Goal: Task Accomplishment & Management: Use online tool/utility

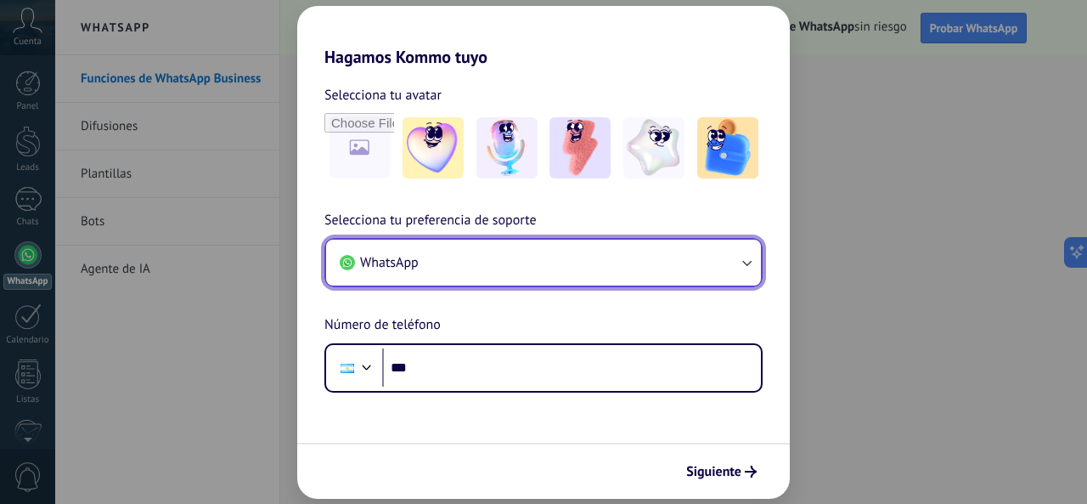
click at [534, 255] on button "WhatsApp" at bounding box center [543, 263] width 435 height 46
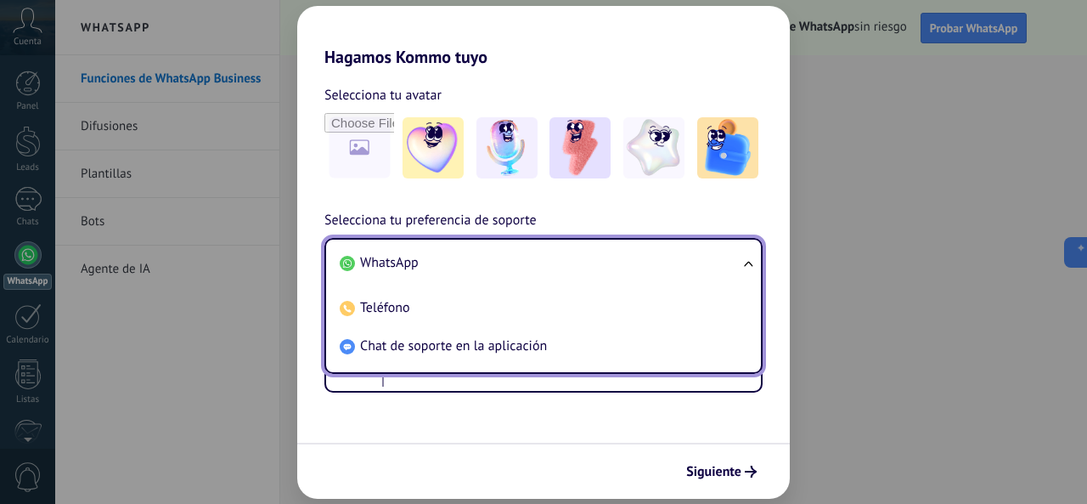
click at [534, 255] on li "WhatsApp" at bounding box center [540, 263] width 415 height 38
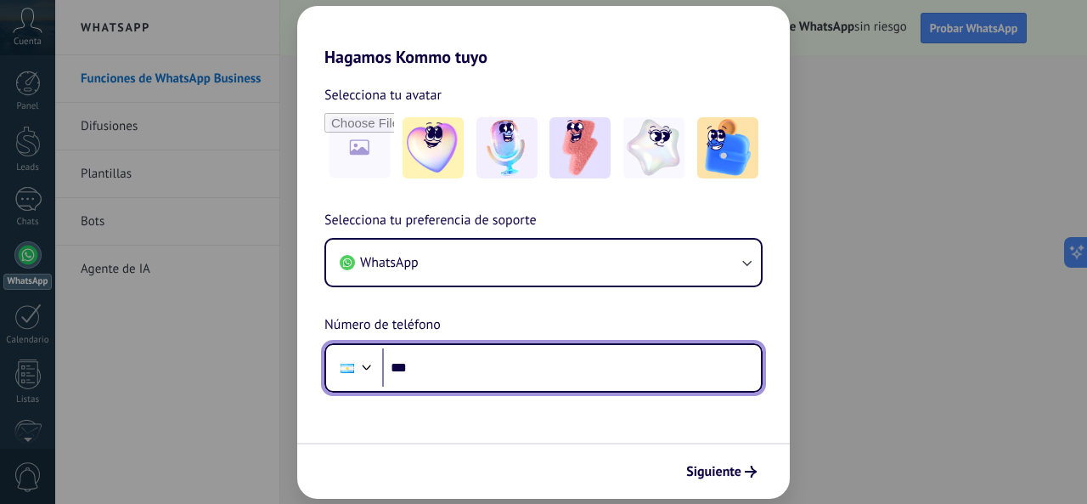
click at [506, 361] on input "***" at bounding box center [571, 367] width 379 height 39
type input "**********"
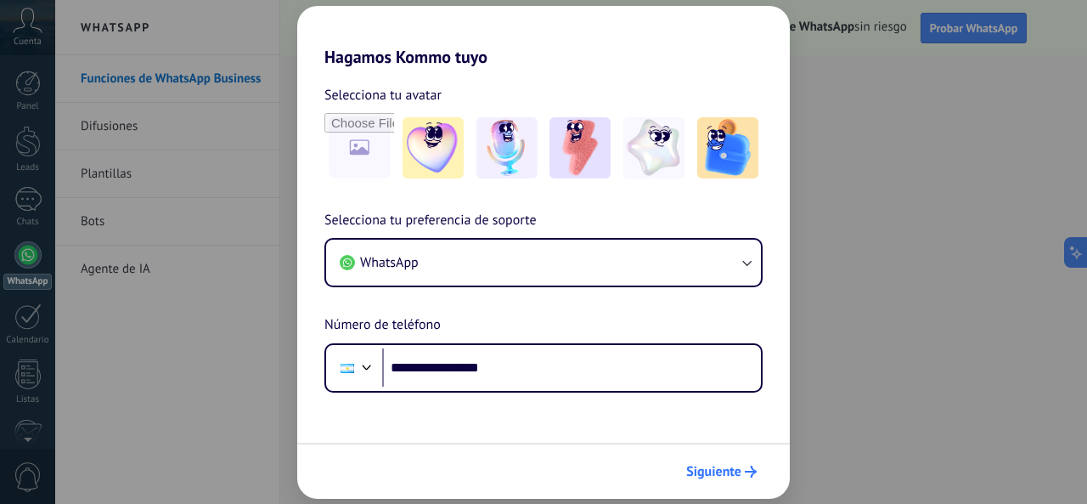
click at [730, 475] on span "Siguiente" at bounding box center [713, 472] width 55 height 12
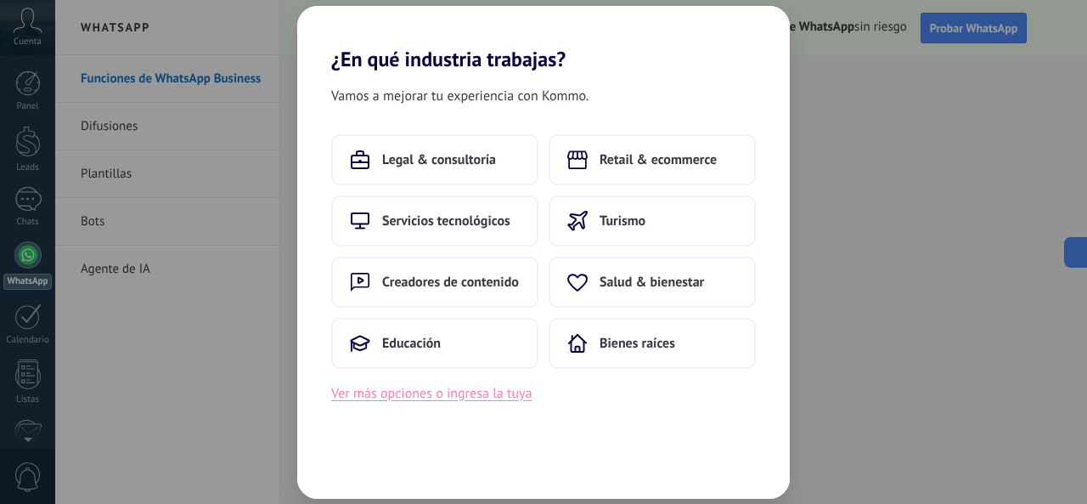
click at [471, 396] on button "Ver más opciones o ingresa la tuya" at bounding box center [431, 393] width 201 height 22
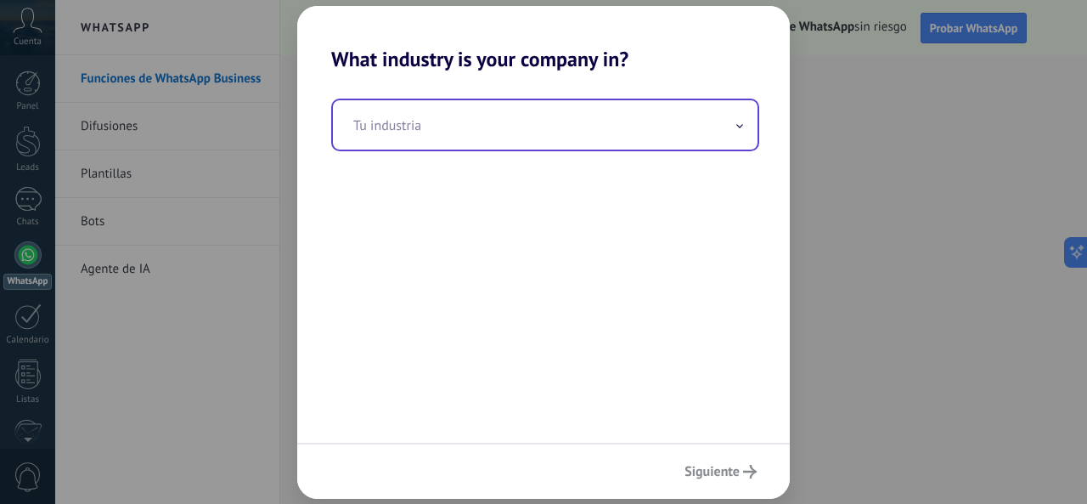
click at [560, 142] on input "text" at bounding box center [545, 124] width 425 height 49
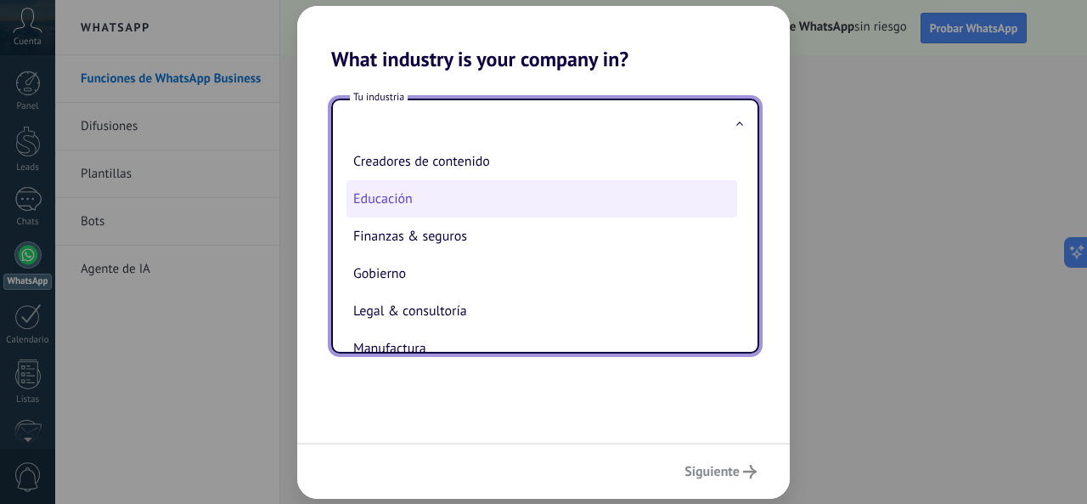
scroll to position [170, 0]
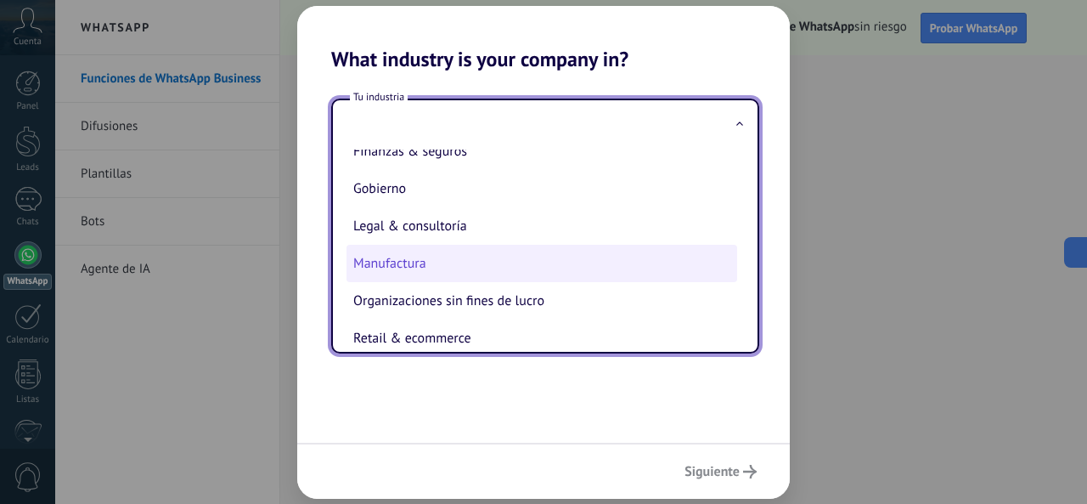
click at [552, 256] on li "Manufactura" at bounding box center [542, 263] width 391 height 37
type input "**********"
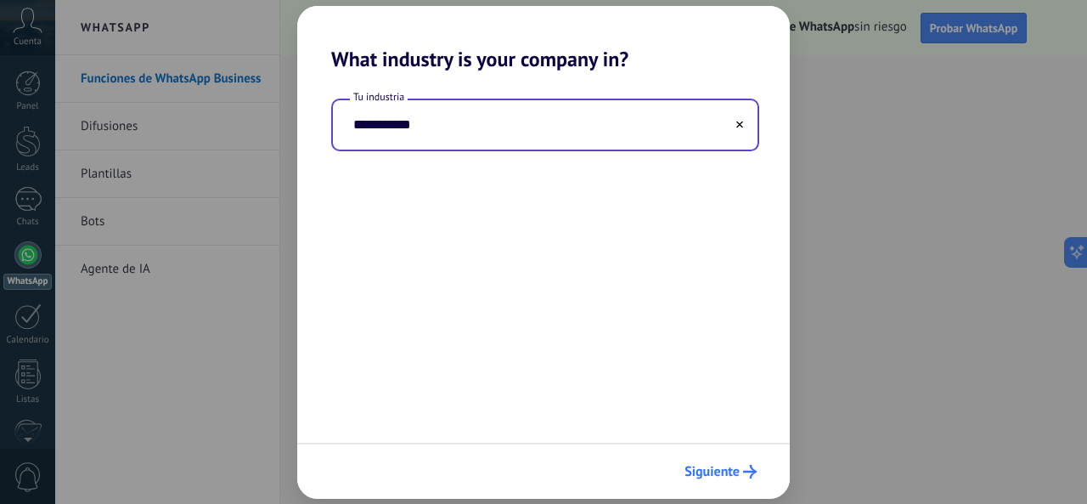
click at [720, 462] on button "Siguiente" at bounding box center [721, 471] width 88 height 29
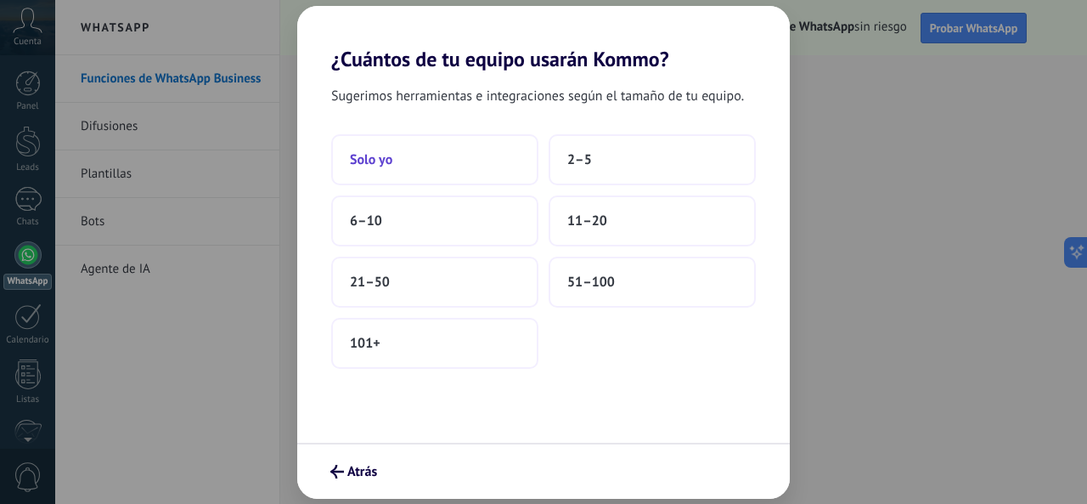
click at [471, 166] on button "Solo yo" at bounding box center [434, 159] width 207 height 51
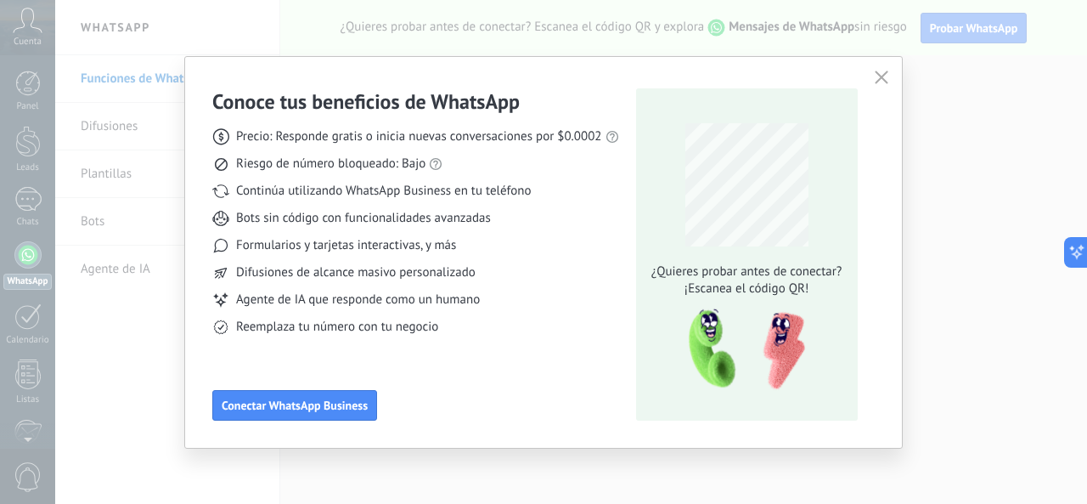
click at [881, 79] on icon "button" at bounding box center [882, 78] width 14 height 14
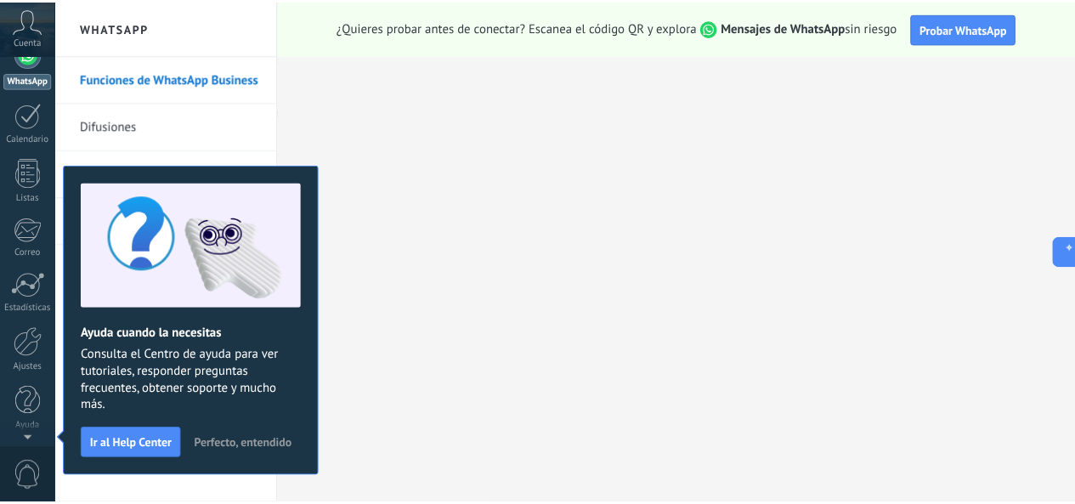
scroll to position [0, 0]
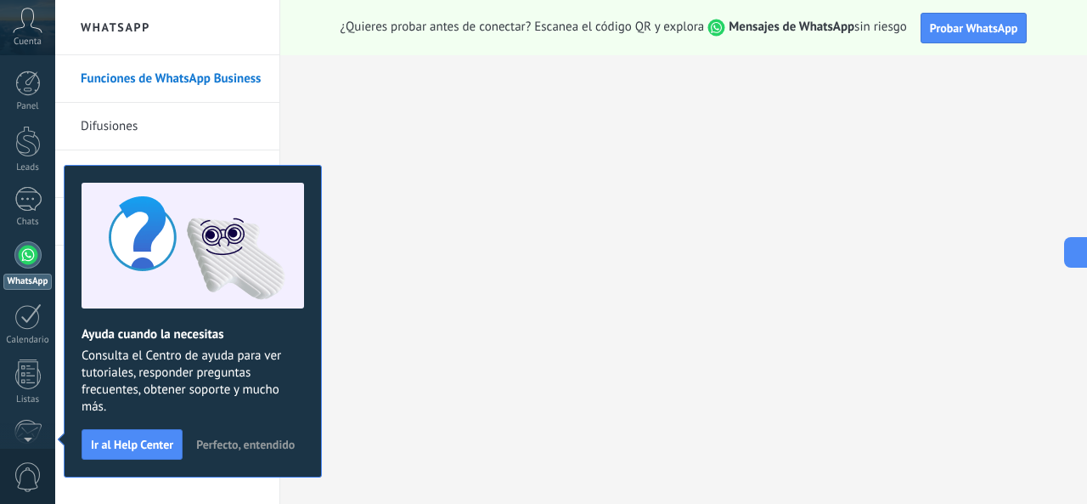
click at [236, 446] on span "Perfecto, entendido" at bounding box center [245, 444] width 99 height 12
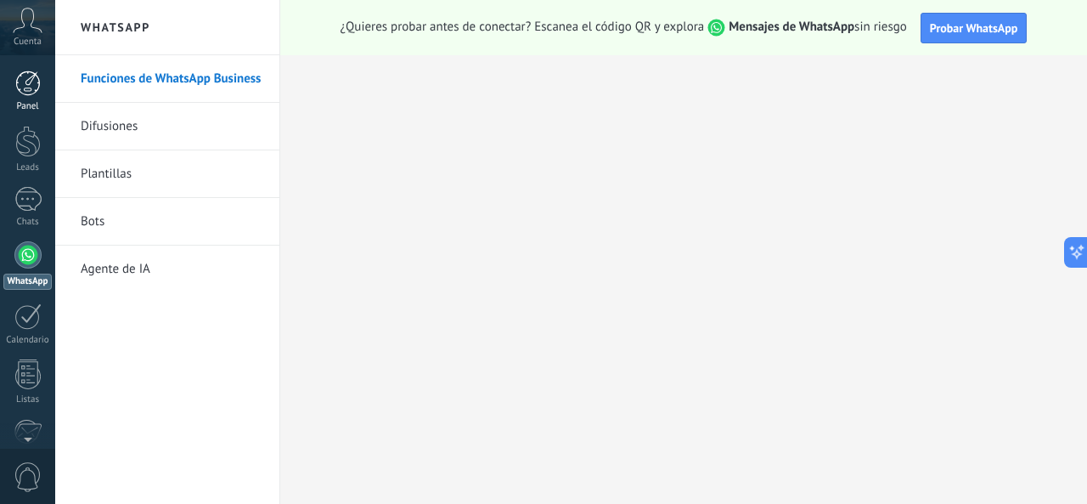
click at [37, 79] on div at bounding box center [27, 83] width 25 height 25
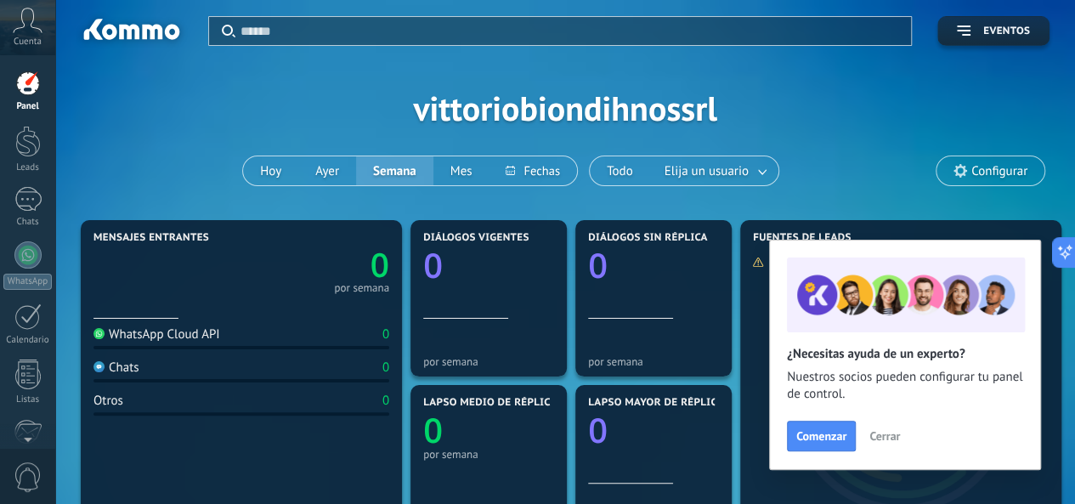
click at [884, 432] on span "Cerrar" at bounding box center [884, 436] width 31 height 12
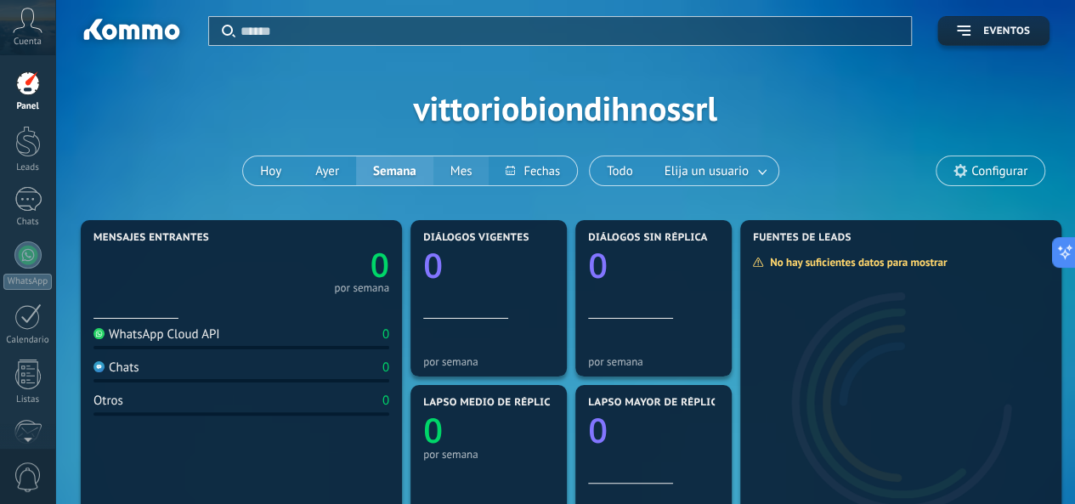
click at [454, 161] on button "Mes" at bounding box center [461, 170] width 56 height 29
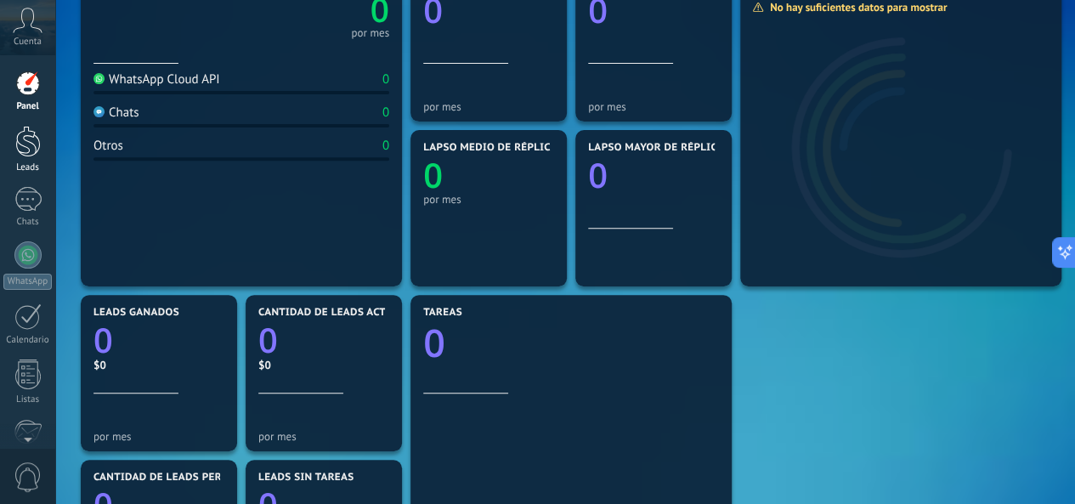
click at [32, 155] on div at bounding box center [27, 141] width 25 height 31
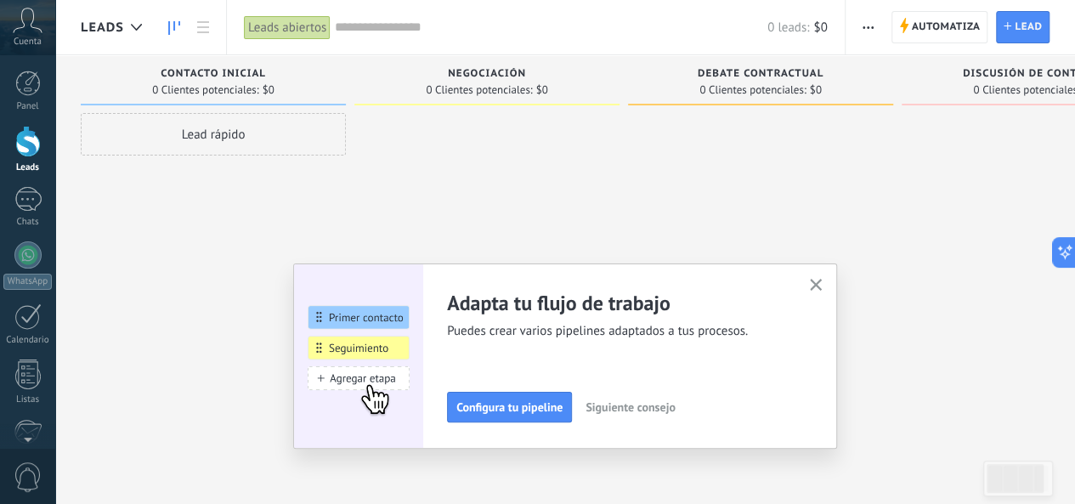
click at [625, 405] on span "Siguiente consejo" at bounding box center [629, 407] width 89 height 12
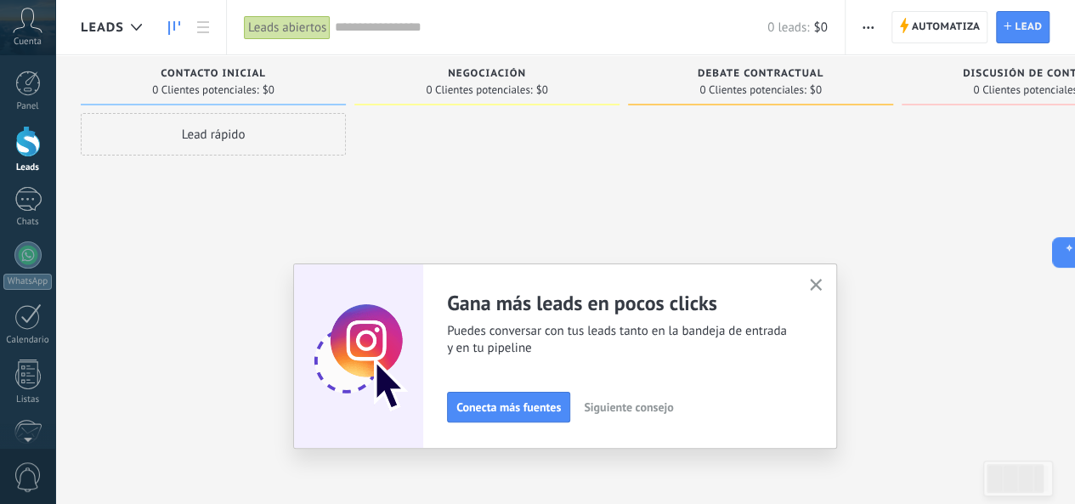
click at [630, 409] on span "Siguiente consejo" at bounding box center [628, 407] width 89 height 12
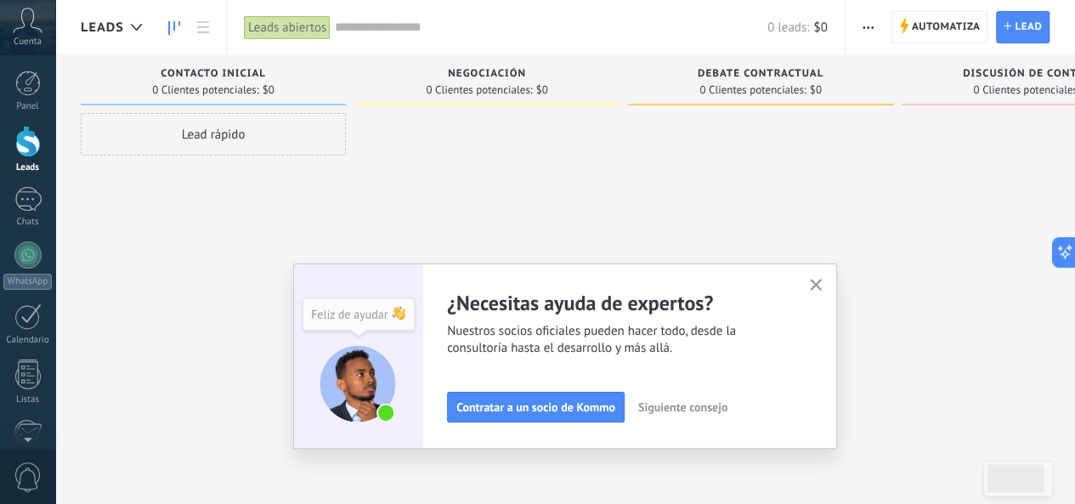
click at [693, 413] on span "Siguiente consejo" at bounding box center [682, 407] width 89 height 12
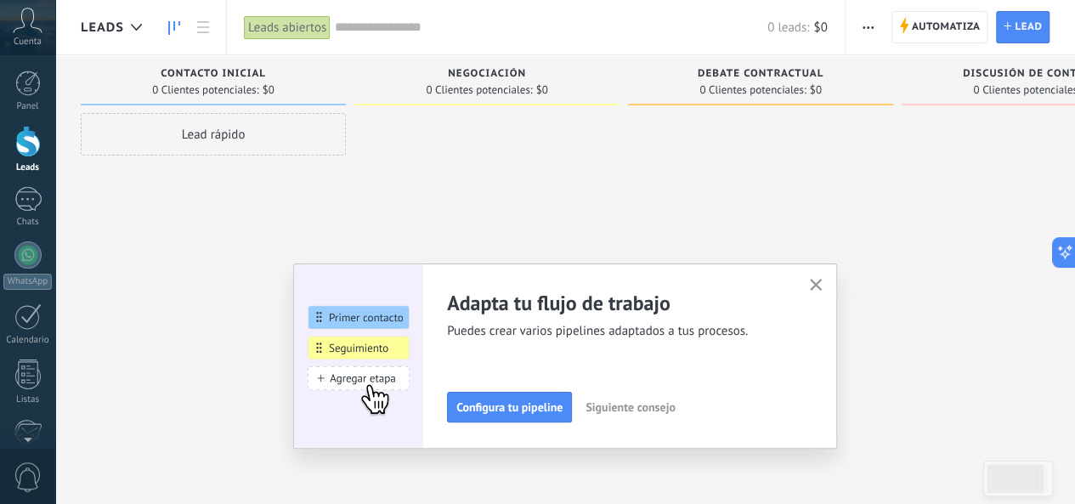
click at [827, 285] on button "button" at bounding box center [815, 285] width 21 height 23
